Goal: Find specific page/section: Find specific page/section

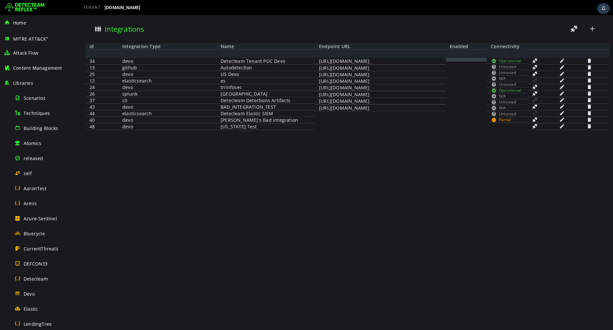
scroll to position [333, 0]
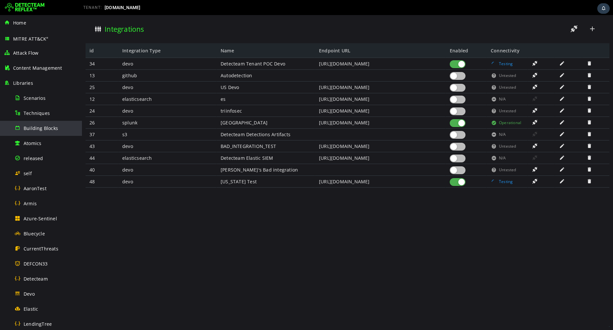
click at [36, 127] on span "Building Blocks" at bounding box center [41, 128] width 34 height 6
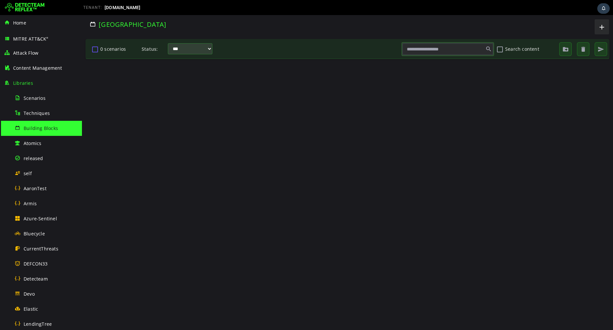
click at [94, 50] on button "0 scenarios" at bounding box center [95, 49] width 8 height 11
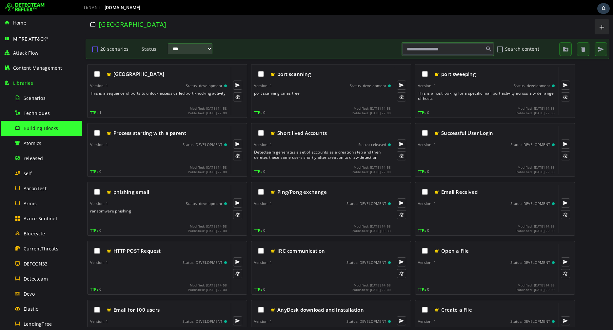
click at [94, 51] on button "20 scenarios" at bounding box center [95, 49] width 8 height 11
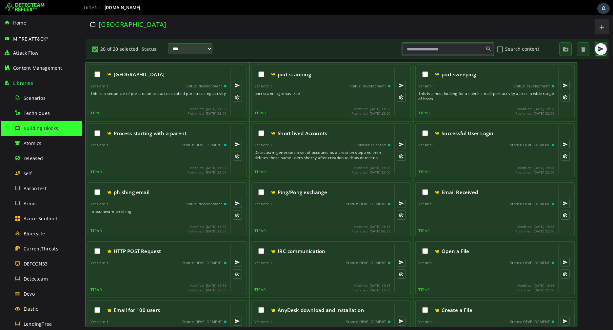
click at [604, 52] on button "button" at bounding box center [601, 49] width 12 height 12
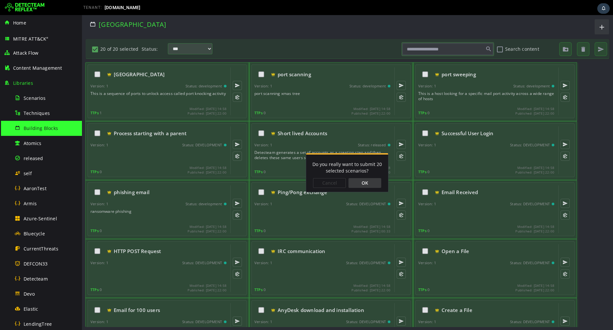
click at [373, 181] on div "OK" at bounding box center [364, 183] width 33 height 10
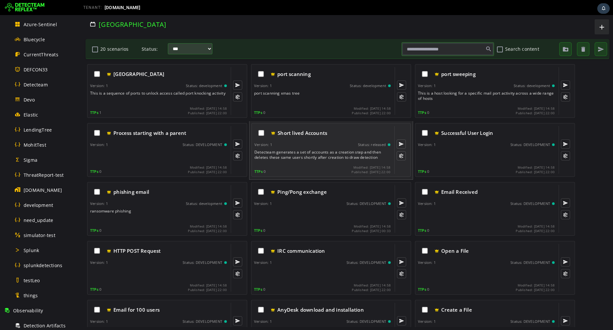
scroll to position [213, 0]
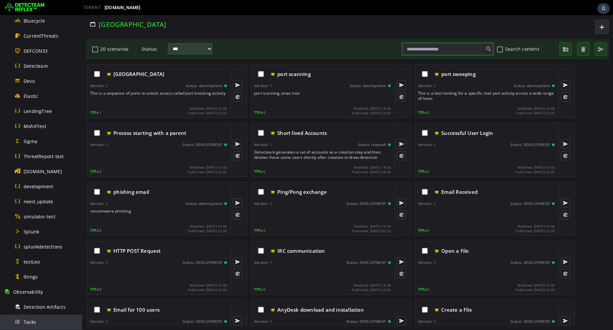
click at [28, 319] on span "Tasks" at bounding box center [30, 322] width 12 height 6
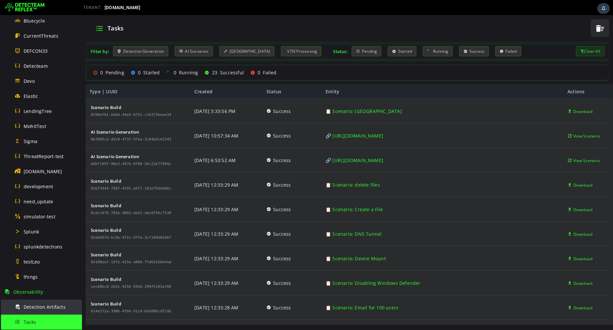
click at [28, 308] on span "Detection Artifacts" at bounding box center [45, 307] width 42 height 6
